Goal: Task Accomplishment & Management: Use online tool/utility

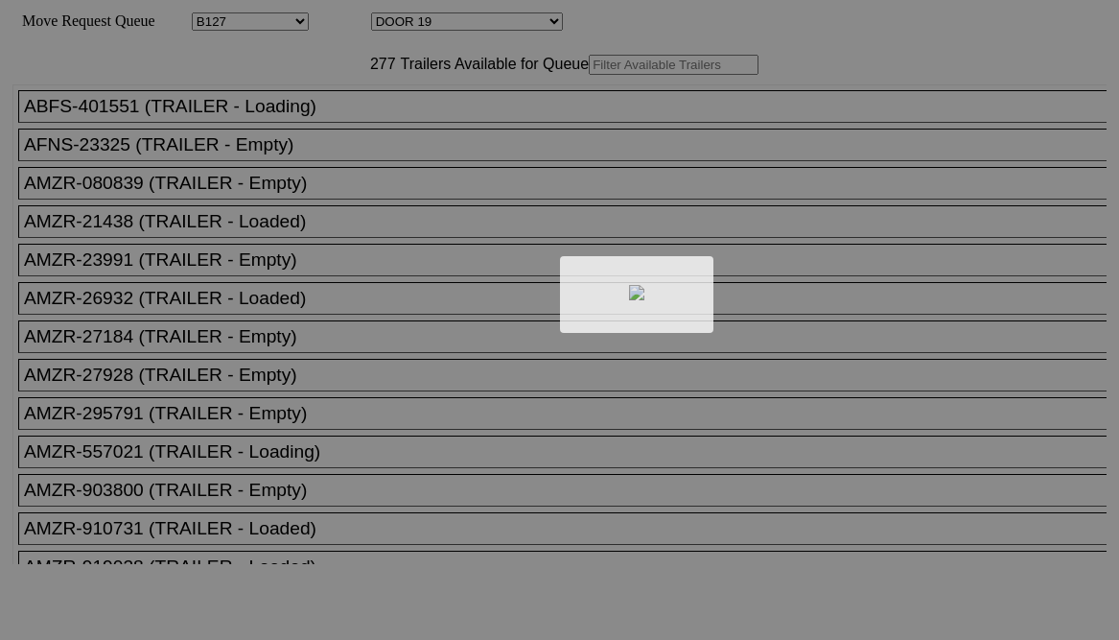
select select "28"
select select "612"
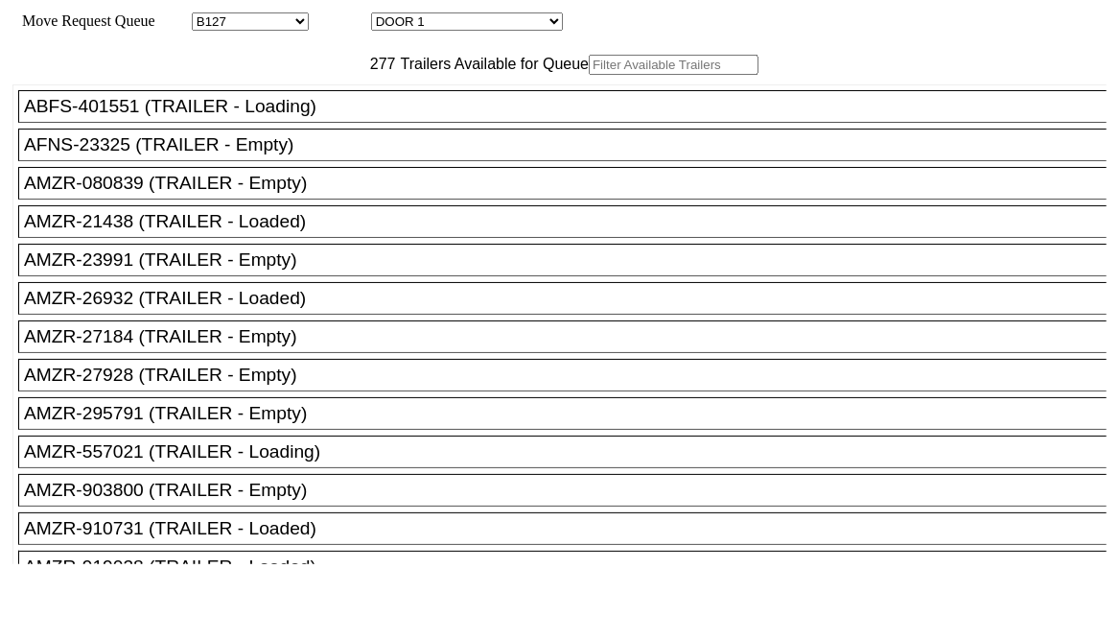
drag, startPoint x: 803, startPoint y: 155, endPoint x: 705, endPoint y: 325, distance: 195.9
click at [589, 75] on input "text" at bounding box center [674, 65] width 170 height 20
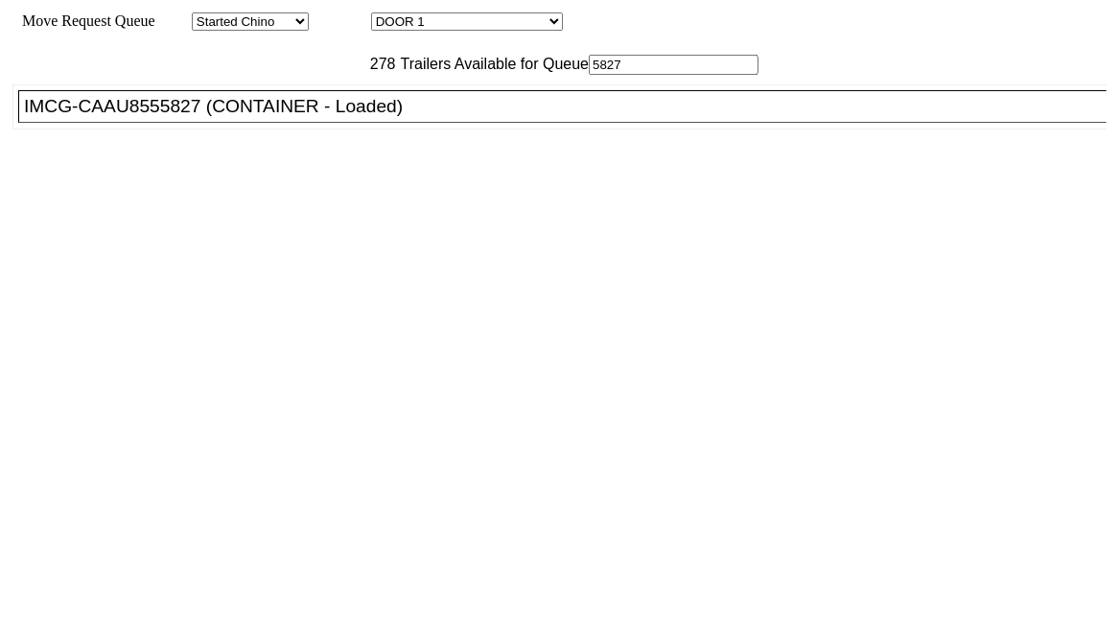
type input "5827"
